Goal: Task Accomplishment & Management: Use online tool/utility

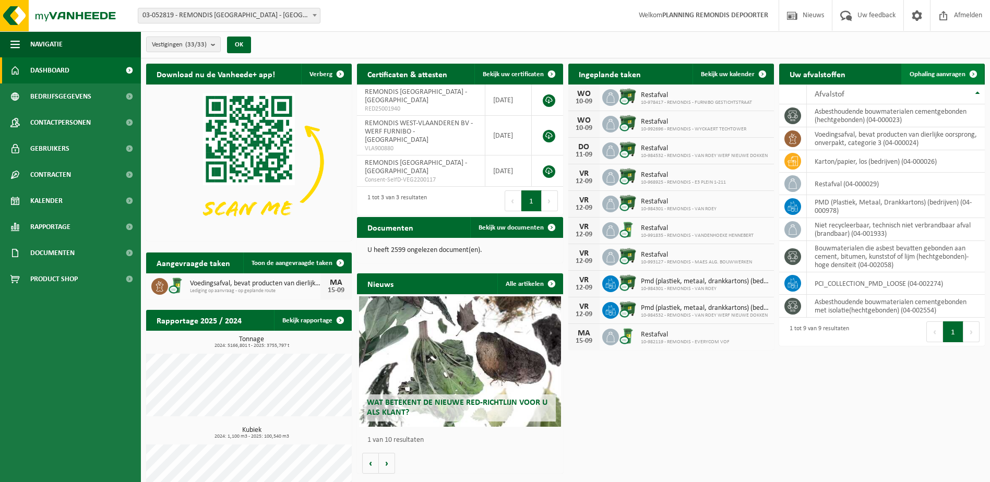
click at [973, 75] on span at bounding box center [973, 74] width 21 height 21
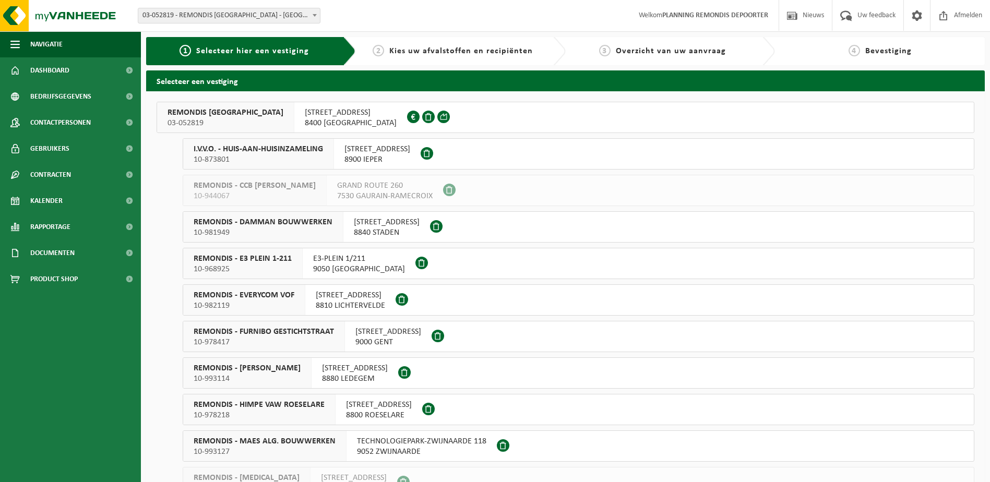
click at [274, 132] on div "REMONDIS WEST-VLAANDEREN 03-052819" at bounding box center [225, 117] width 137 height 30
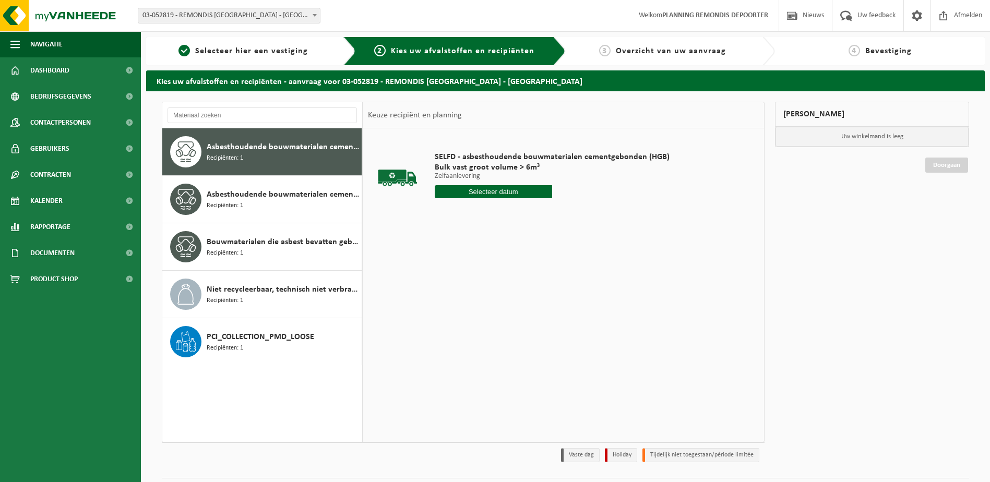
click at [473, 194] on input "text" at bounding box center [493, 191] width 117 height 13
click at [480, 264] on div "10" at bounding box center [481, 267] width 18 height 17
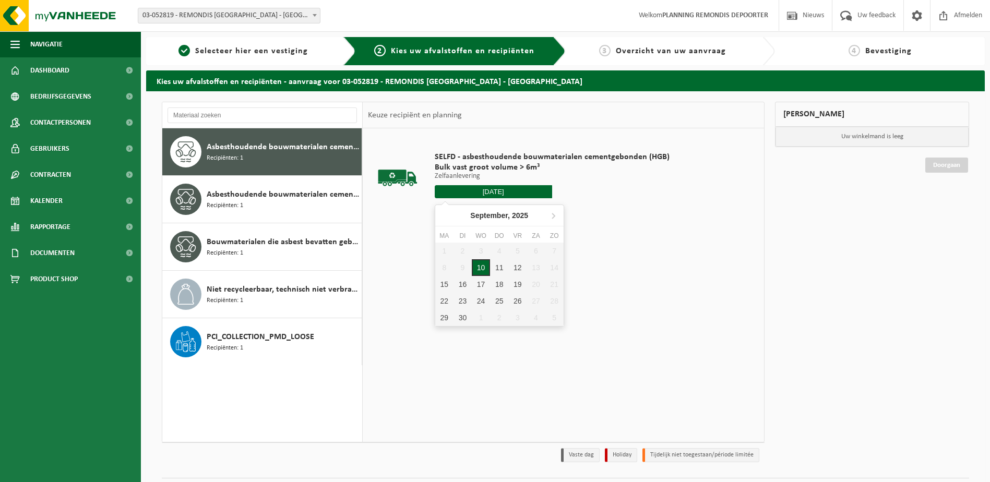
type input "Van 2025-09-10"
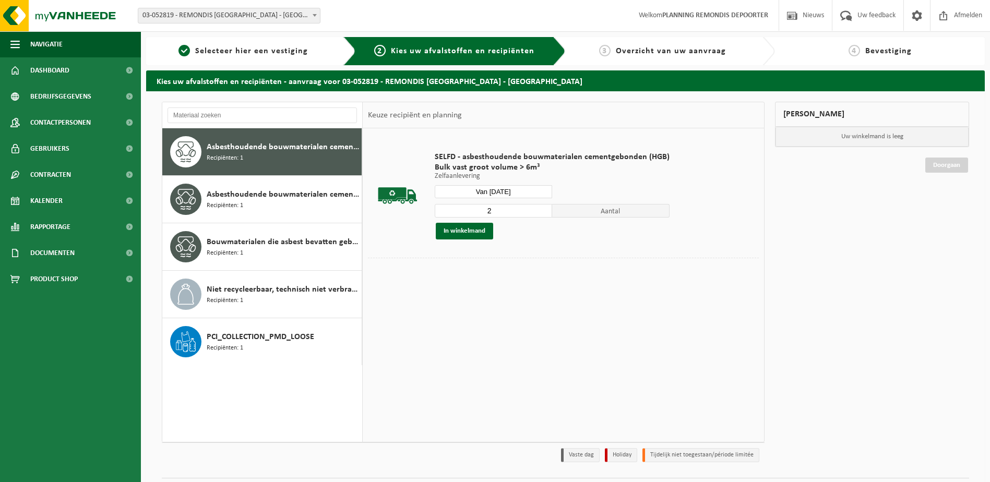
type input "2"
click at [541, 208] on input "2" at bounding box center [493, 211] width 117 height 14
click at [475, 229] on button "In winkelmand" at bounding box center [464, 231] width 57 height 17
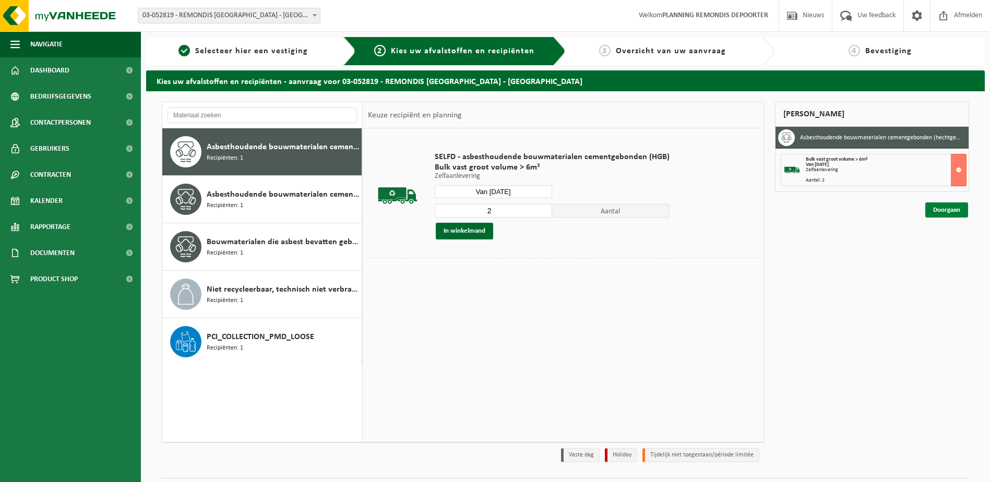
click at [930, 204] on link "Doorgaan" at bounding box center [947, 210] width 43 height 15
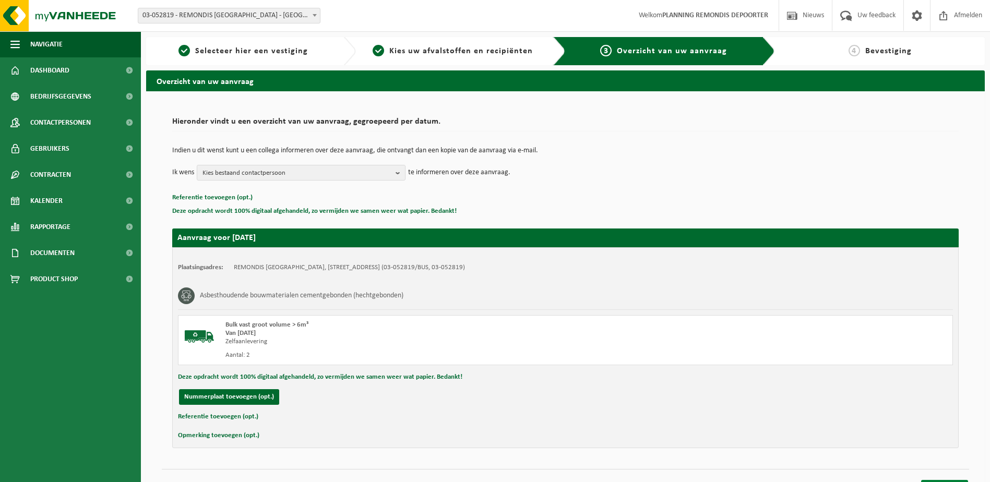
scroll to position [19, 0]
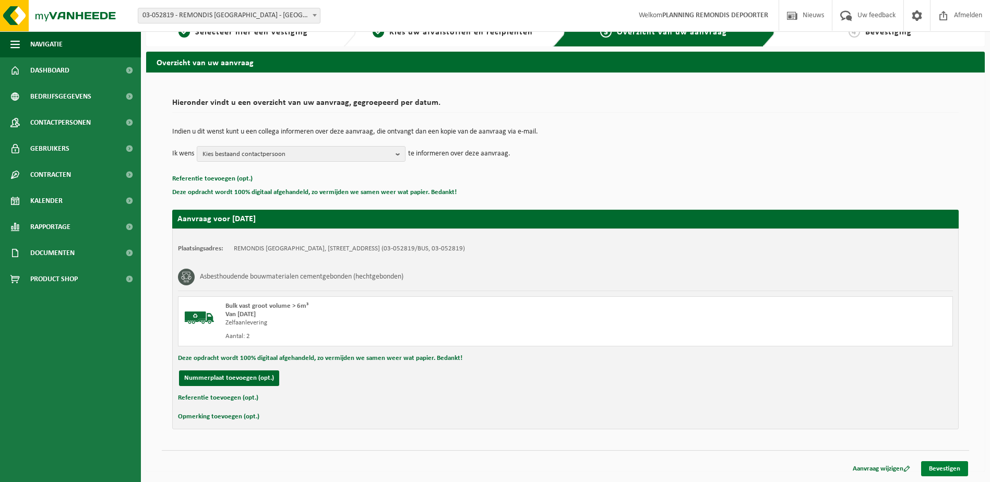
click at [933, 462] on link "Bevestigen" at bounding box center [944, 468] width 47 height 15
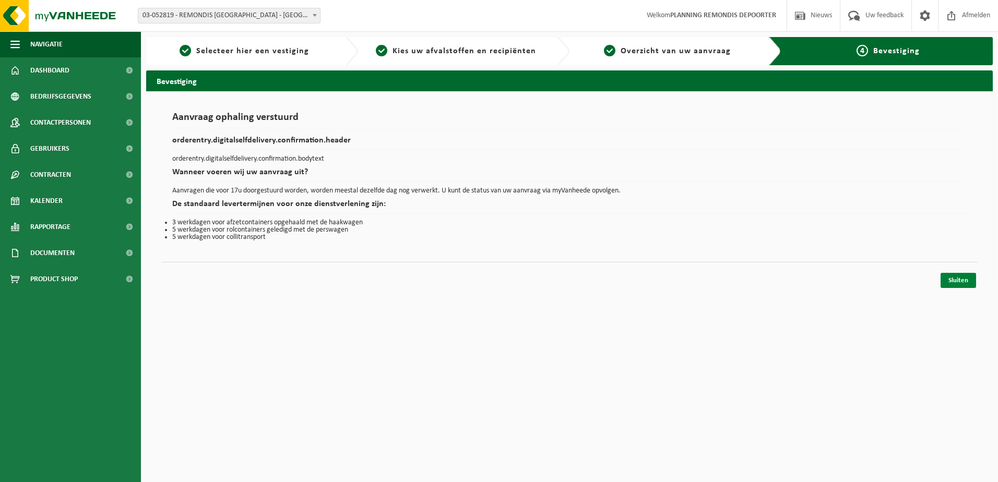
click at [950, 280] on link "Sluiten" at bounding box center [958, 280] width 35 height 15
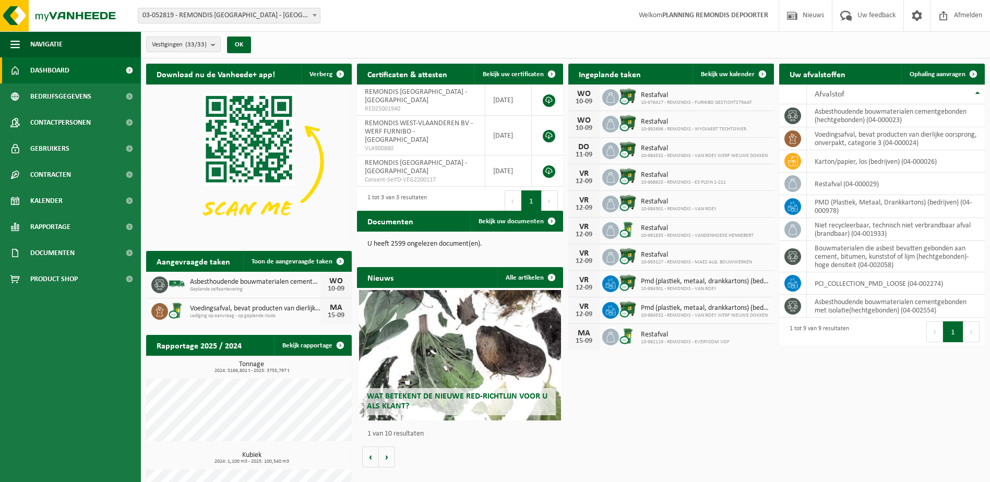
click at [943, 384] on div "Download nu de Vanheede+ app! Verberg Certificaten & attesten Bekijk uw certifi…" at bounding box center [566, 300] width 844 height 484
